Goal: Find specific page/section: Find specific page/section

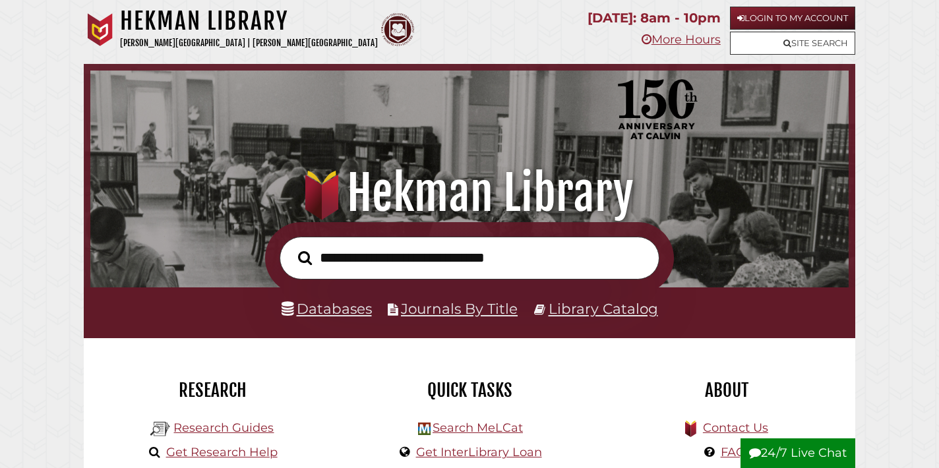
scroll to position [250, 751]
click at [446, 306] on link "Journals By Title" at bounding box center [459, 308] width 117 height 17
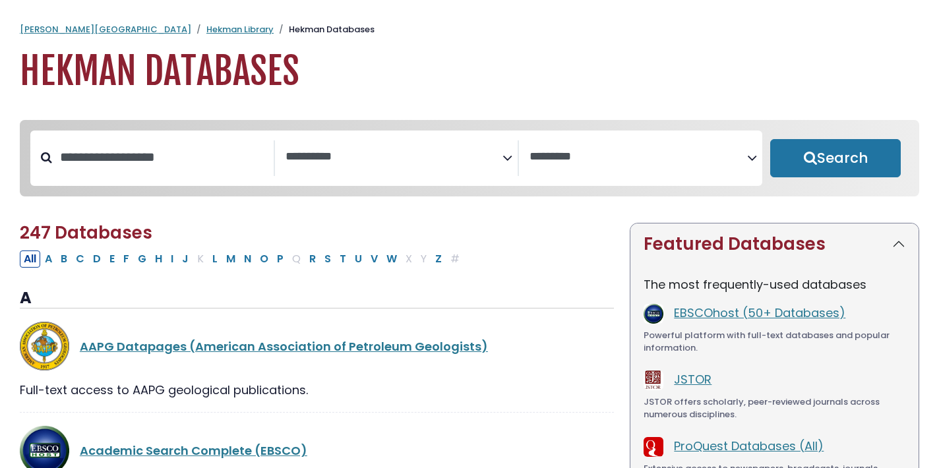
select select "Database Subject Filter"
select select "Database Vendors Filter"
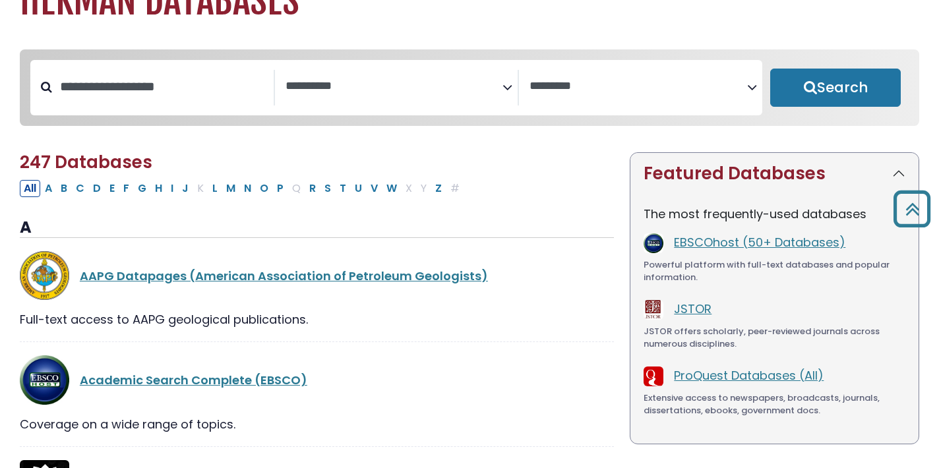
scroll to position [58, 0]
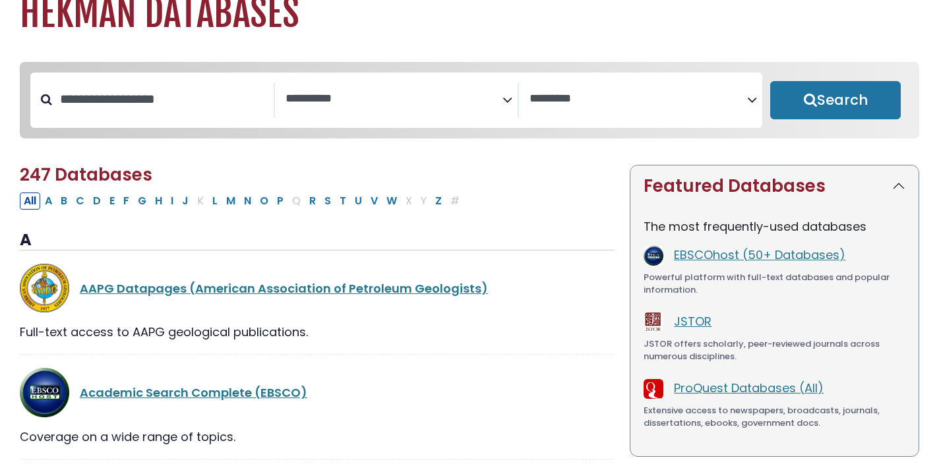
click at [407, 101] on textarea "Search" at bounding box center [393, 99] width 217 height 14
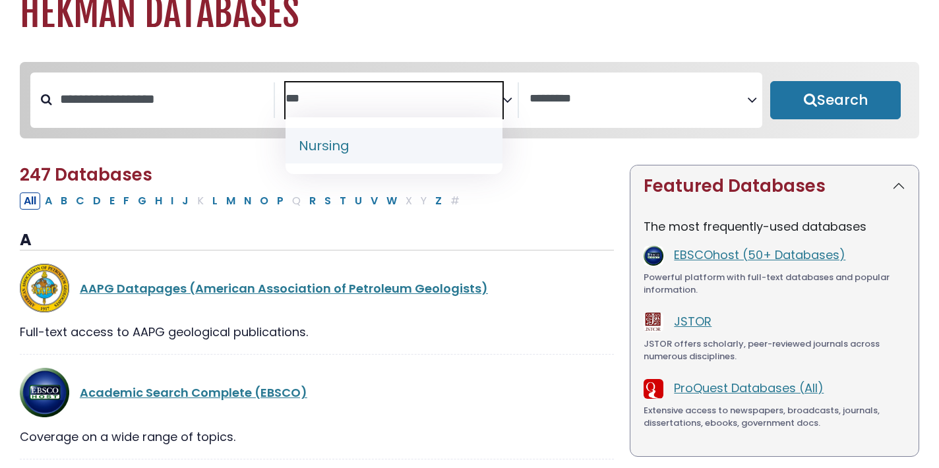
type textarea "***"
select select "*****"
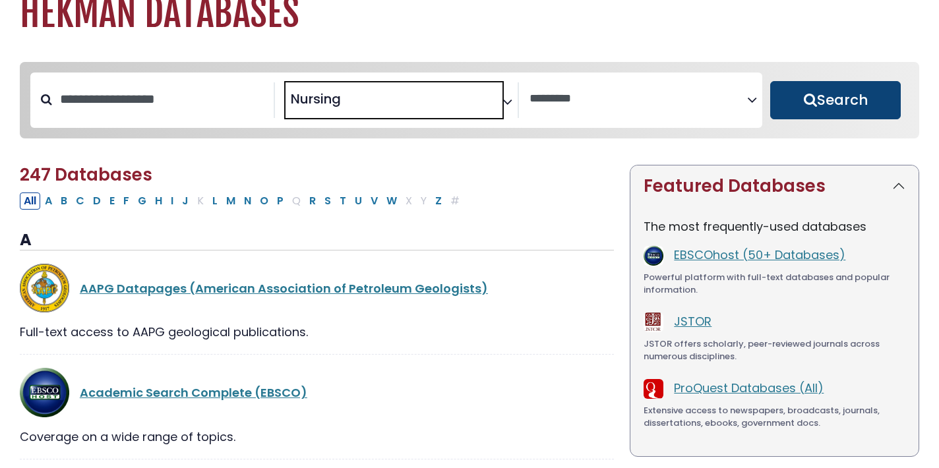
click at [779, 107] on button "Search" at bounding box center [835, 100] width 130 height 38
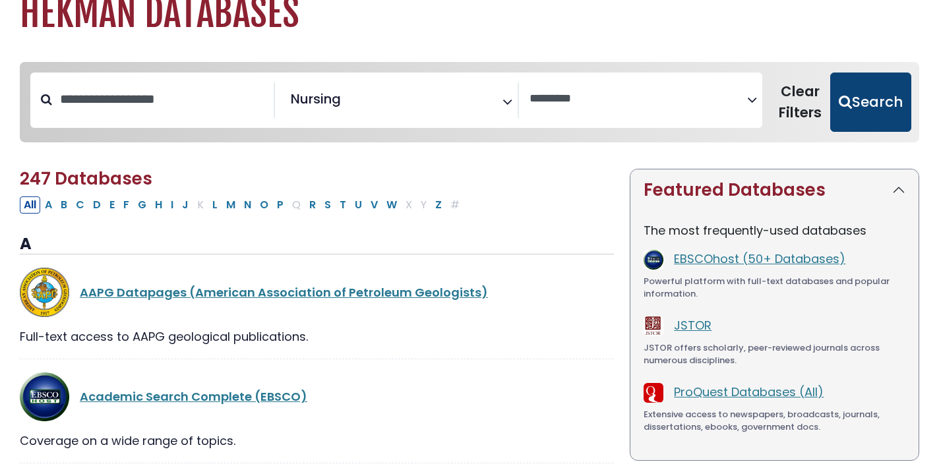
select select "Database Vendors Filter"
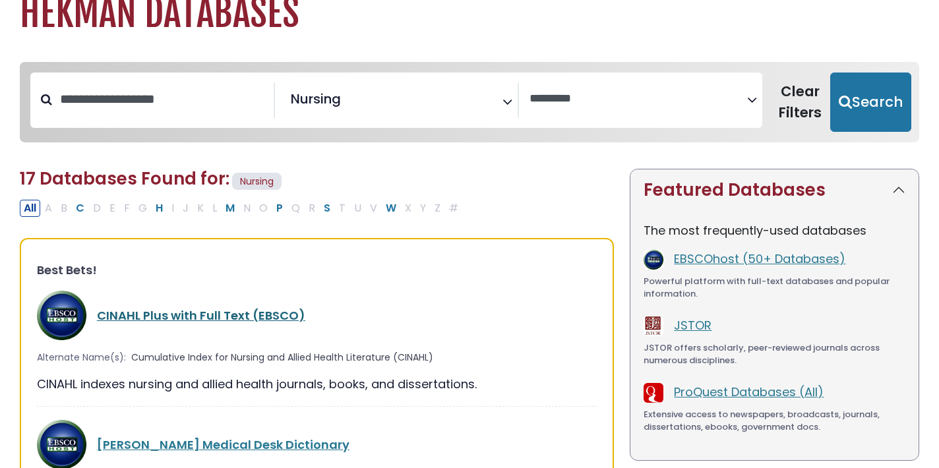
click at [178, 311] on link "CINAHL Plus with Full Text (EBSCO)" at bounding box center [201, 315] width 208 height 16
click at [190, 312] on link "CINAHL Plus with Full Text (EBSCO)" at bounding box center [201, 315] width 208 height 16
